Goal: Book appointment/travel/reservation

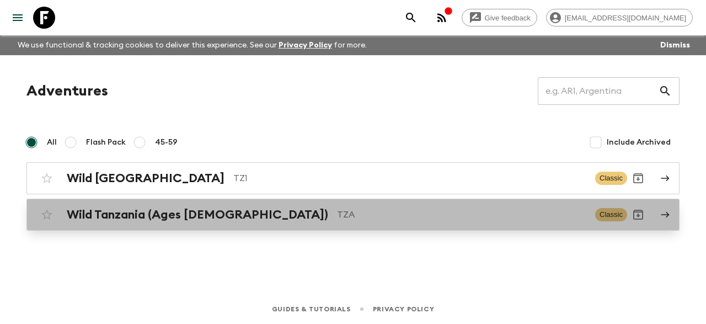
click at [337, 208] on p "TZA" at bounding box center [461, 214] width 249 height 13
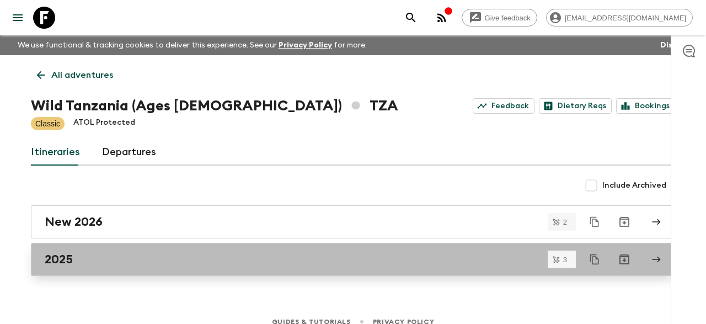
click at [140, 253] on div "2025" at bounding box center [342, 259] width 595 height 14
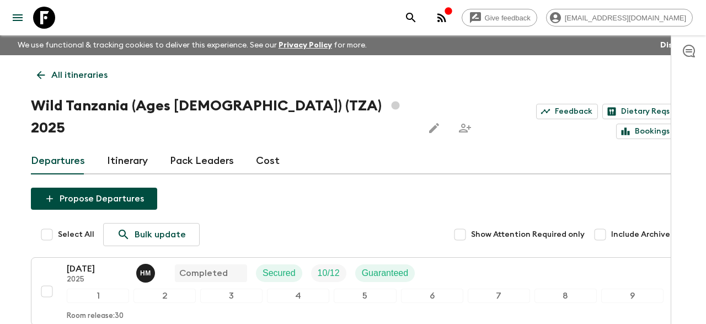
click at [38, 73] on icon at bounding box center [41, 75] width 12 height 12
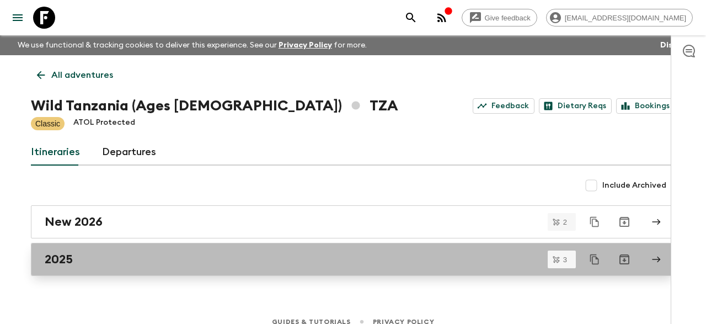
click at [109, 250] on link "2025" at bounding box center [353, 259] width 644 height 33
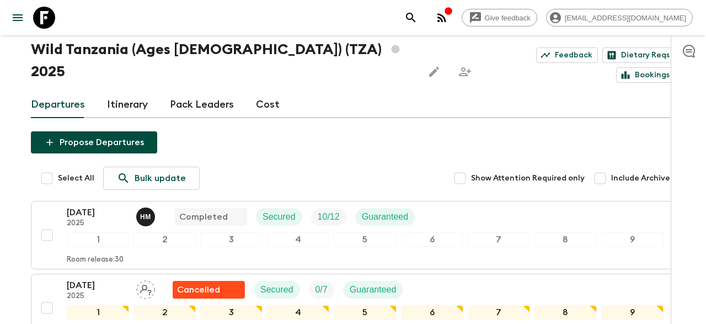
scroll to position [51, 0]
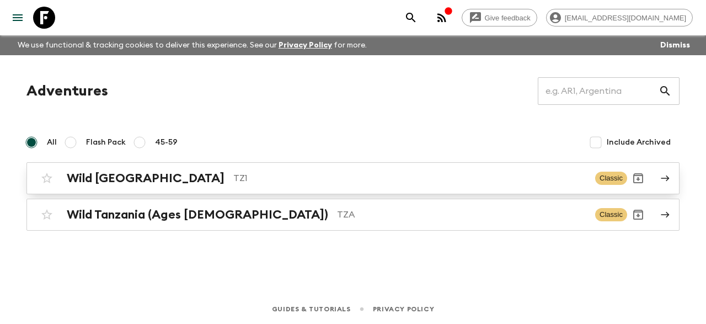
click at [233, 177] on p "TZ1" at bounding box center [409, 177] width 353 height 13
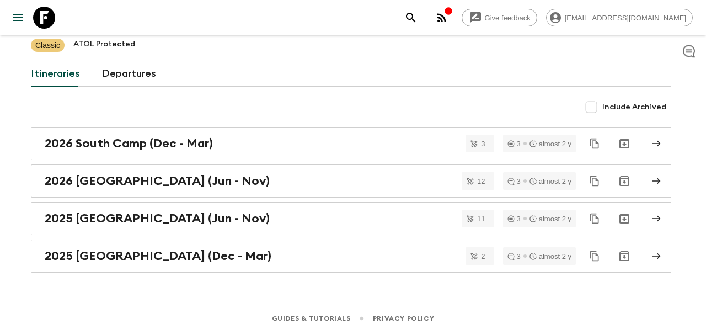
scroll to position [86, 0]
